Goal: Information Seeking & Learning: Learn about a topic

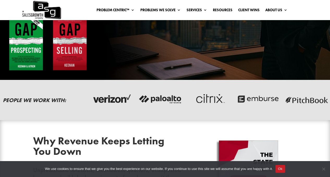
scroll to position [228, 0]
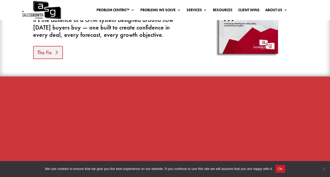
click at [53, 55] on link "The Fix" at bounding box center [48, 52] width 30 height 13
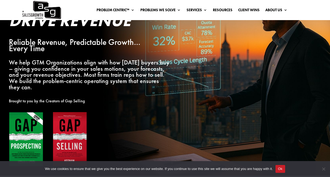
scroll to position [92, 0]
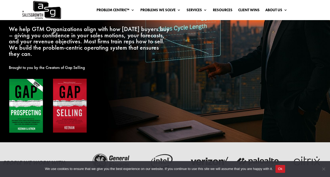
click at [285, 169] on button "Ok" at bounding box center [281, 169] width 10 height 8
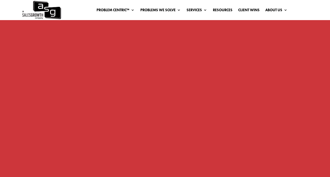
scroll to position [397, 0]
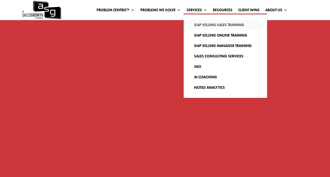
click at [202, 26] on link "Gap Selling Sales Training" at bounding box center [225, 25] width 73 height 10
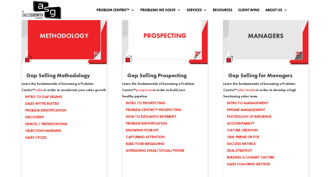
scroll to position [503, 0]
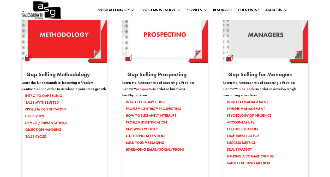
click at [242, 115] on li "PSYCHOLOGY OF INFLUENCE" at bounding box center [267, 115] width 81 height 7
click at [250, 125] on li "ACCOUNTABILITY" at bounding box center [267, 122] width 81 height 7
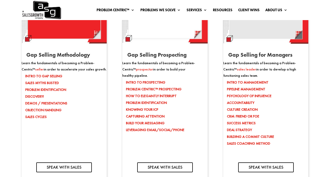
scroll to position [524, 0]
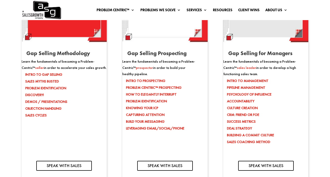
click at [253, 123] on li "SUCCESS METRICS" at bounding box center [267, 121] width 81 height 7
click at [250, 124] on li "SUCCESS METRICS" at bounding box center [267, 121] width 81 height 7
click at [250, 132] on li "BUILDING A COMMIT CULTURE" at bounding box center [267, 134] width 81 height 7
click at [250, 141] on li "SALES COACHING METHOD" at bounding box center [267, 141] width 81 height 7
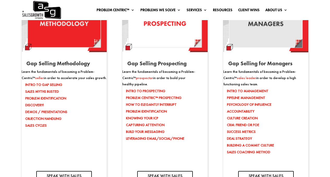
scroll to position [501, 0]
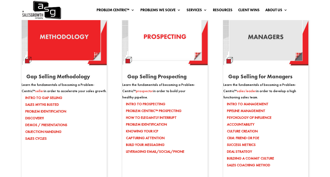
click at [237, 93] on span "sales leader" at bounding box center [246, 90] width 19 height 5
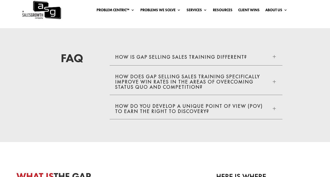
scroll to position [1029, 0]
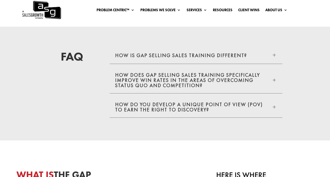
click at [204, 53] on h5 "How is GAP Selling sales training different?" at bounding box center [181, 55] width 132 height 5
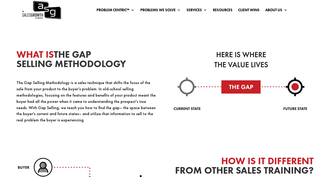
scroll to position [1214, 0]
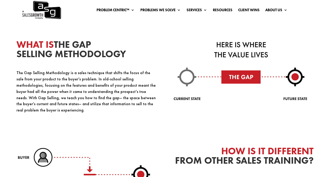
click at [219, 111] on div "What Is The Gap Selling Methodology The Gap Selling Methodology is a sales tech…" at bounding box center [164, 76] width 297 height 106
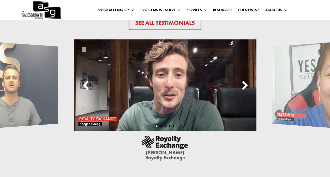
scroll to position [1459, 0]
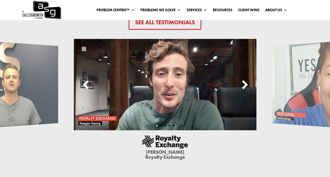
click at [245, 85] on div at bounding box center [245, 84] width 8 height 10
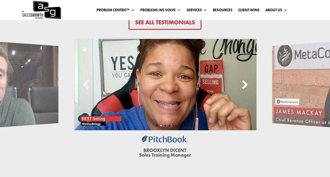
click at [245, 85] on div at bounding box center [245, 84] width 8 height 10
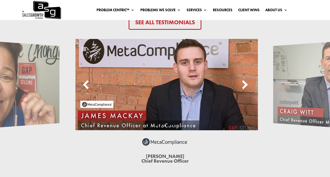
click at [245, 85] on div at bounding box center [245, 84] width 8 height 10
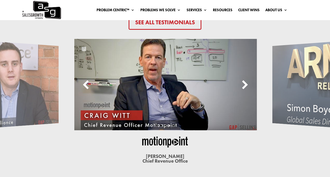
click at [245, 85] on div at bounding box center [245, 84] width 8 height 10
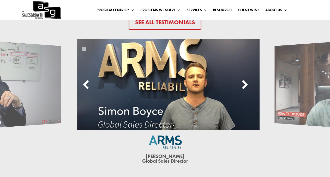
click at [245, 85] on div at bounding box center [245, 84] width 8 height 10
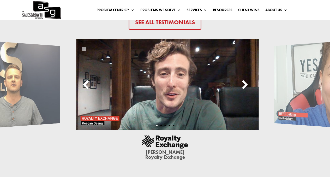
click at [245, 85] on div at bounding box center [245, 84] width 8 height 10
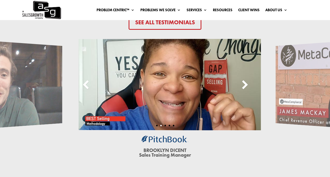
click at [245, 85] on div at bounding box center [245, 84] width 8 height 10
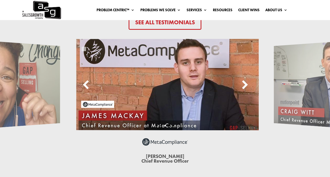
click at [245, 85] on div at bounding box center [245, 84] width 8 height 10
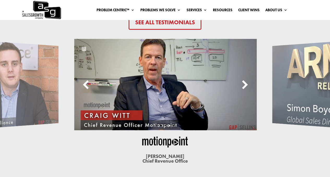
click at [245, 85] on div at bounding box center [245, 84] width 8 height 10
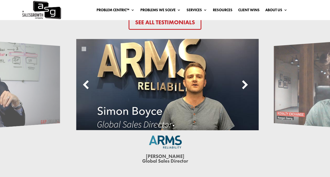
click at [245, 85] on div at bounding box center [245, 84] width 8 height 10
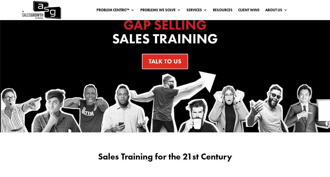
scroll to position [0, 0]
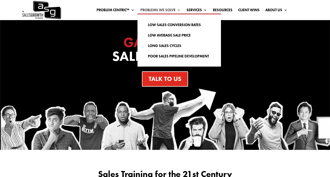
click at [170, 9] on link "Problems We Solve" at bounding box center [160, 11] width 40 height 6
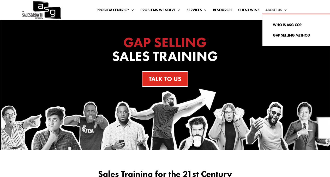
click at [277, 12] on link "About Us" at bounding box center [276, 11] width 22 height 6
click at [284, 36] on link "Gap Selling Method" at bounding box center [304, 35] width 73 height 10
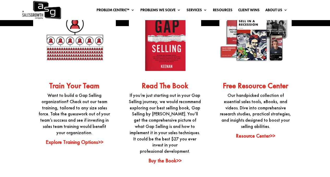
scroll to position [1264, 0]
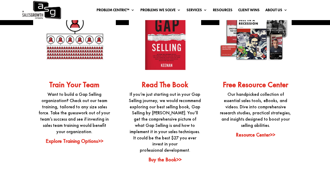
click at [91, 137] on link "Explore Training Options>>" at bounding box center [75, 140] width 58 height 7
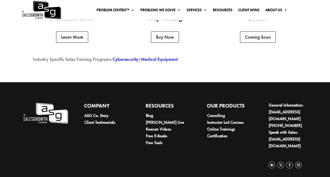
scroll to position [1334, 0]
